Goal: Task Accomplishment & Management: Use online tool/utility

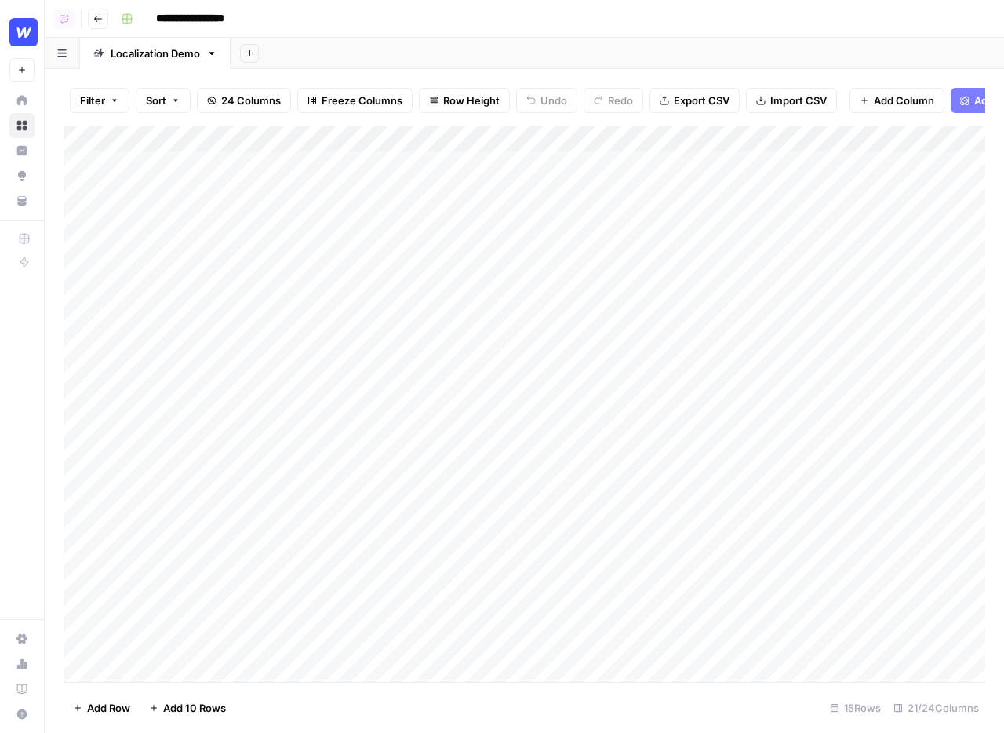
click at [815, 140] on div "Add Column" at bounding box center [525, 403] width 922 height 556
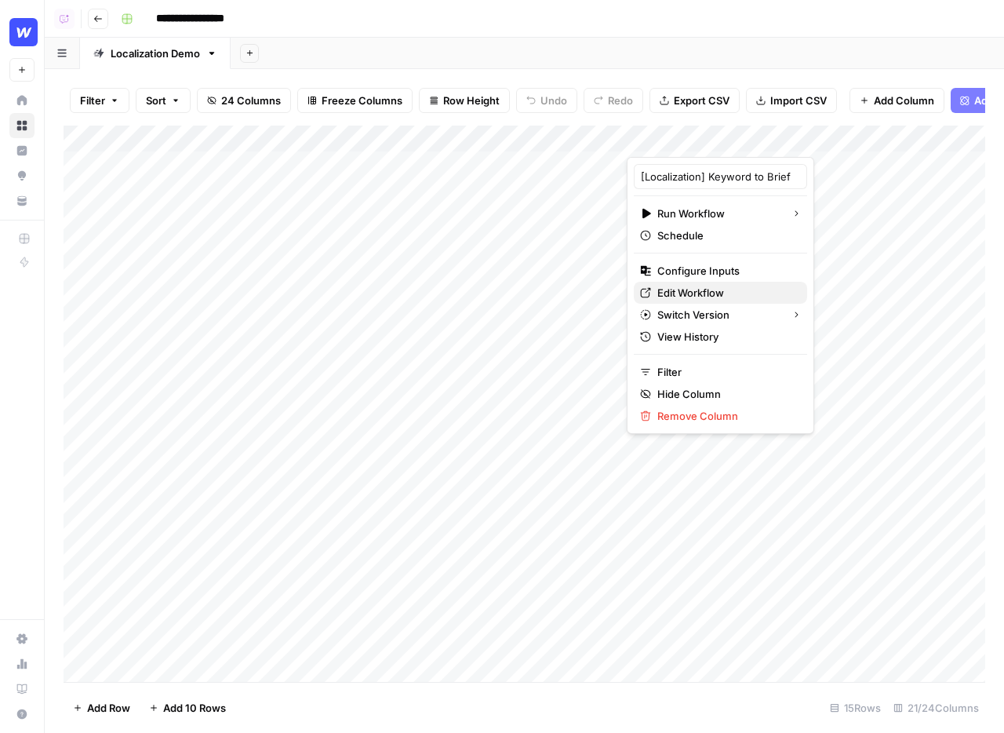
click at [688, 296] on span "Edit Workflow" at bounding box center [725, 293] width 137 height 16
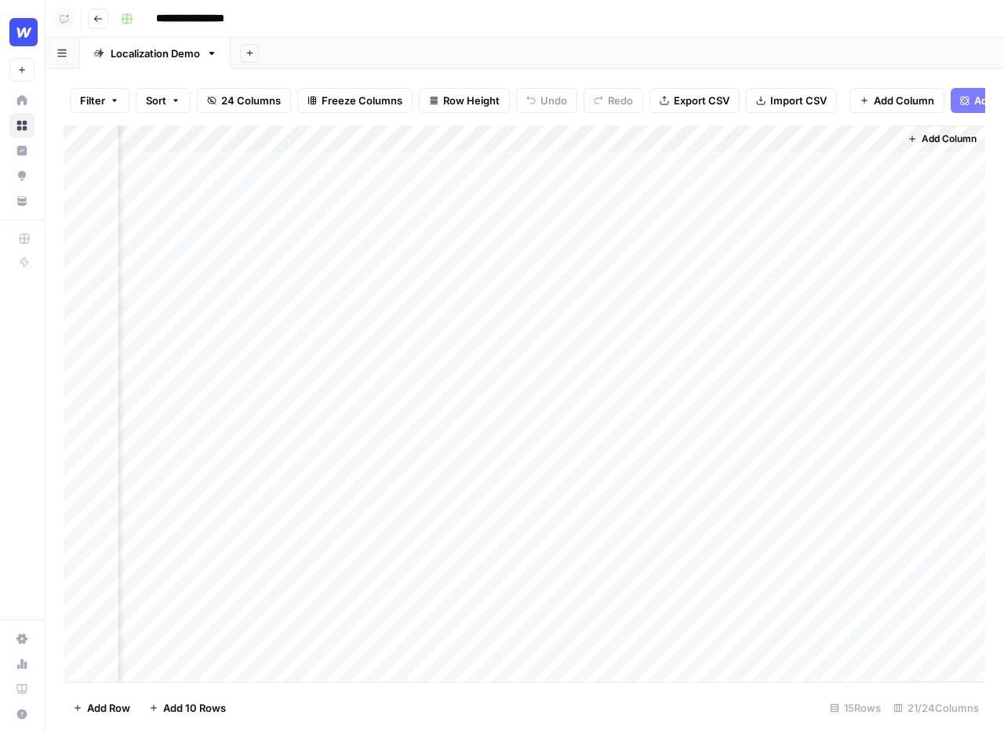
scroll to position [2, 2555]
click at [893, 202] on div "Add Column" at bounding box center [525, 403] width 922 height 556
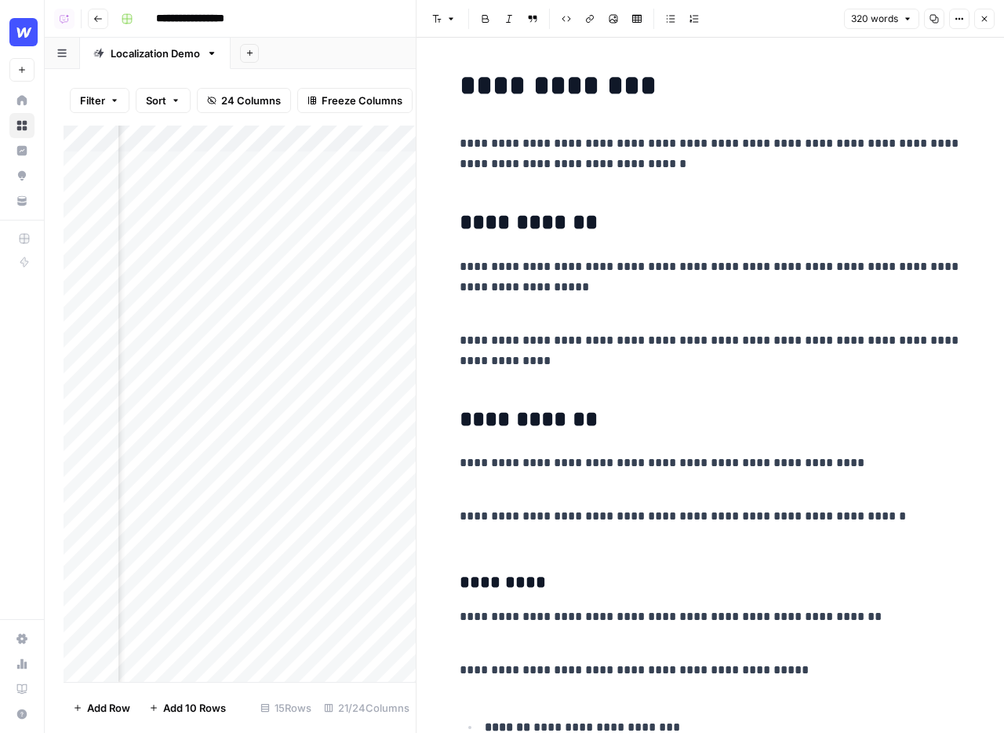
click at [991, 24] on button "Close" at bounding box center [984, 19] width 20 height 20
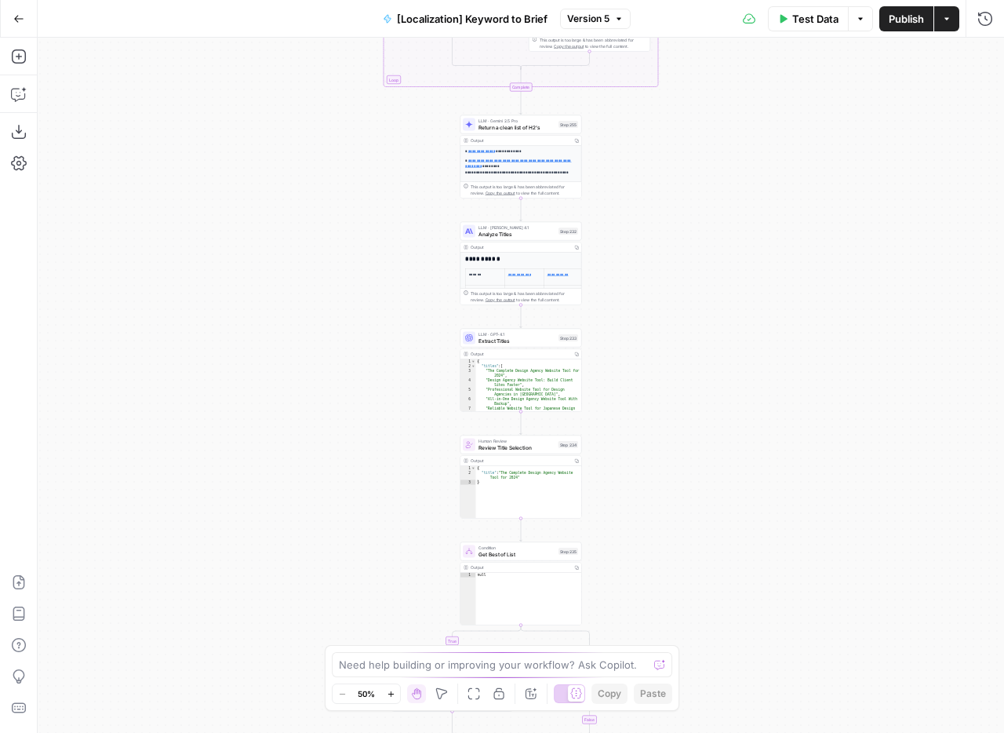
click at [381, 205] on div "true false true false Workflow Input Settings Inputs Run Code · Python Run Code…" at bounding box center [521, 385] width 966 height 695
click at [354, 431] on div "true false true false Workflow Input Settings Inputs Run Code · Python Run Code…" at bounding box center [521, 385] width 966 height 695
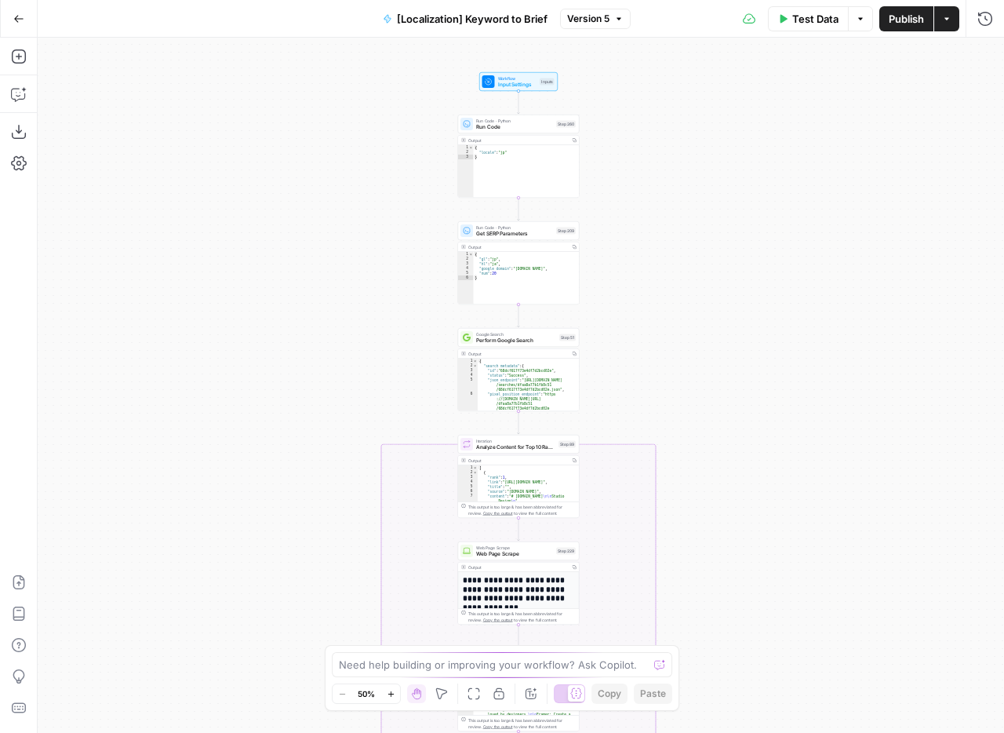
drag, startPoint x: 343, startPoint y: 244, endPoint x: 343, endPoint y: 416, distance: 172.5
click at [343, 416] on div "true false true false Workflow Input Settings Inputs Run Code · Python Run Code…" at bounding box center [521, 385] width 966 height 695
